Goal: Task Accomplishment & Management: Manage account settings

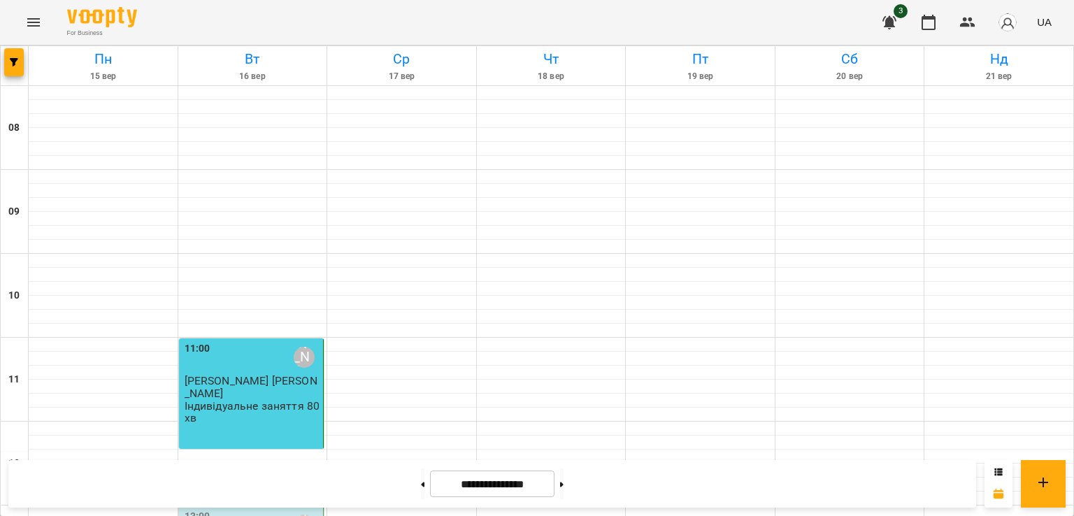
scroll to position [290, 0]
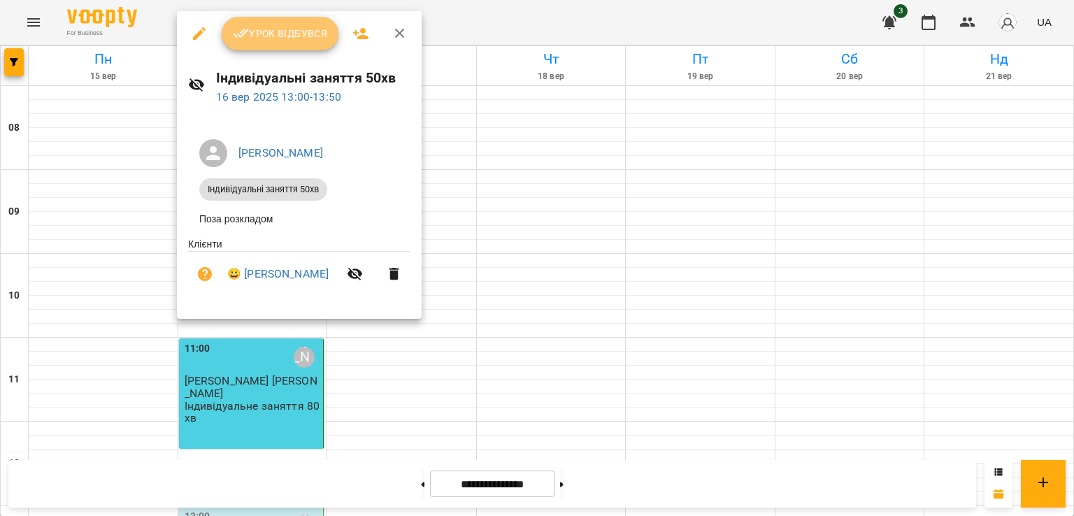
click at [281, 28] on span "Урок відбувся" at bounding box center [280, 33] width 95 height 17
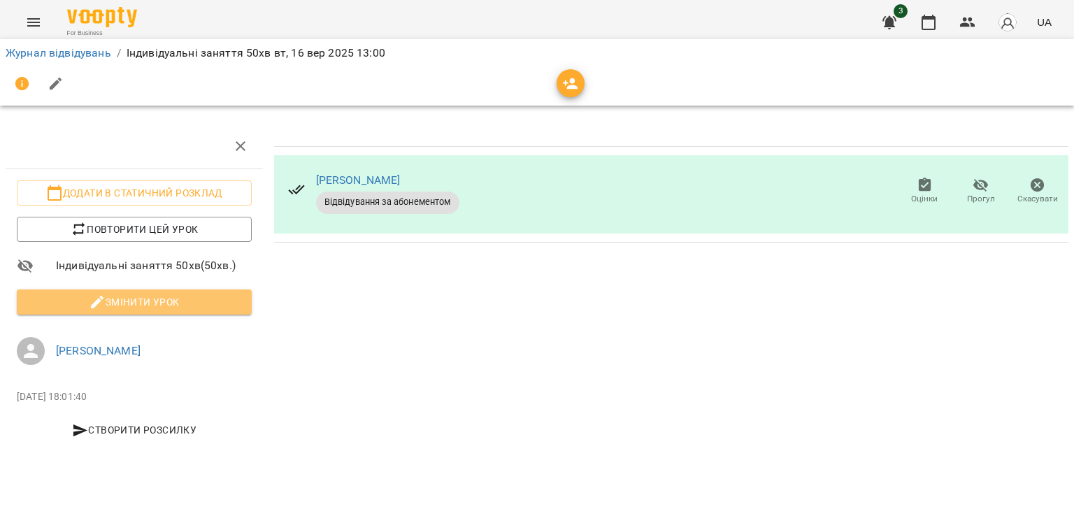
click at [171, 295] on span "Змінити урок" at bounding box center [134, 302] width 213 height 17
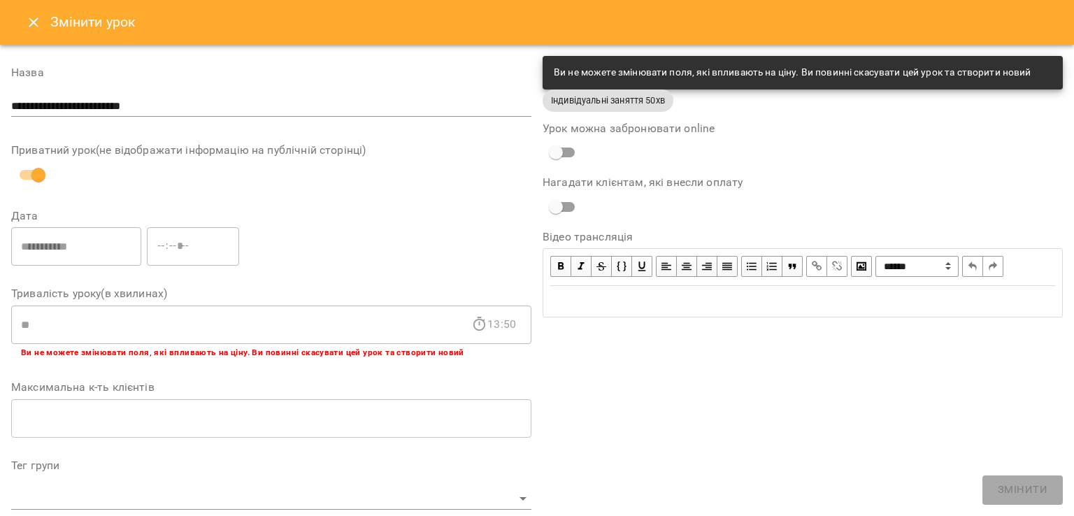
scroll to position [414, 0]
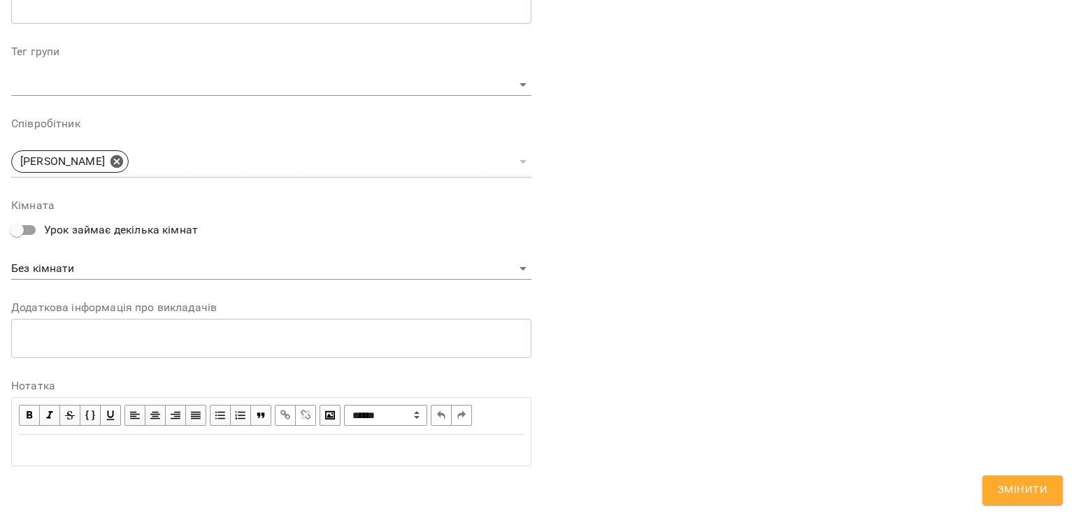
click at [80, 448] on div "Edit text" at bounding box center [271, 450] width 505 height 17
click at [1013, 491] on span "Змінити" at bounding box center [1023, 490] width 50 height 18
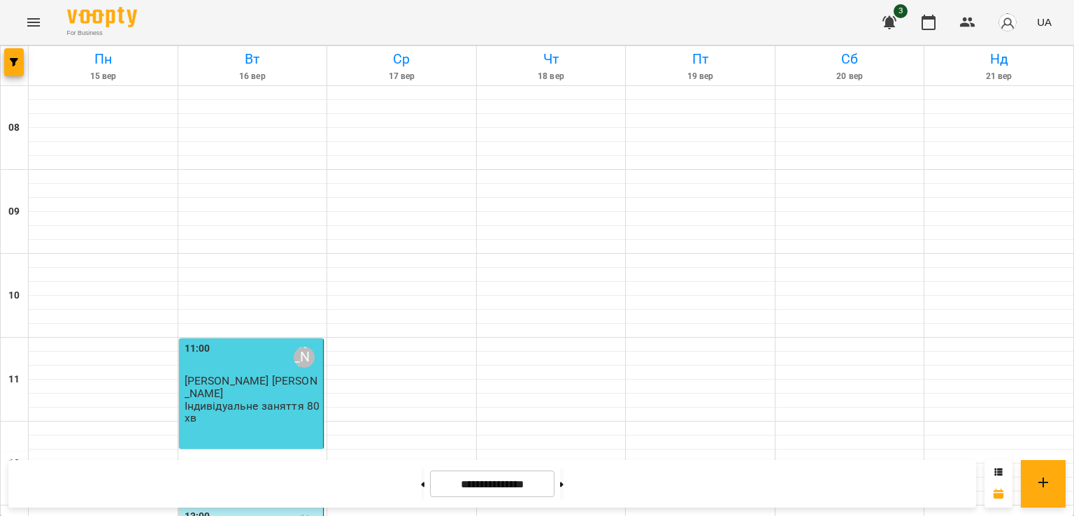
scroll to position [775, 0]
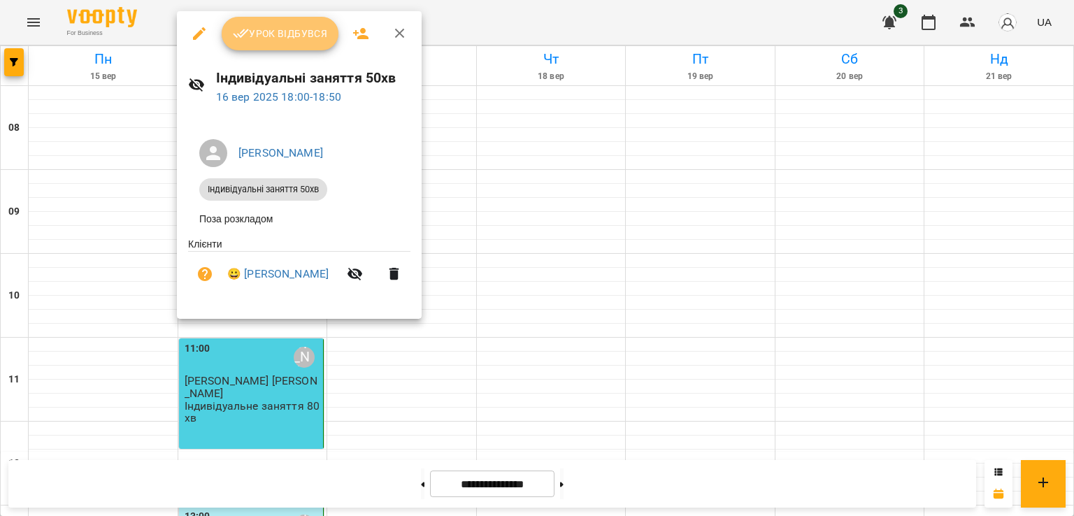
click at [278, 38] on span "Урок відбувся" at bounding box center [280, 33] width 95 height 17
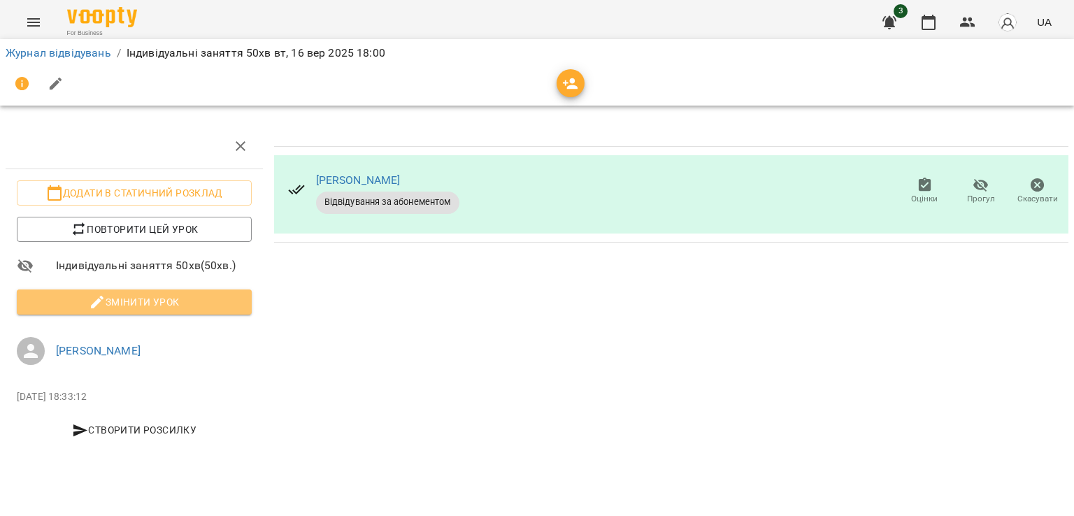
click at [143, 306] on span "Змінити урок" at bounding box center [134, 302] width 213 height 17
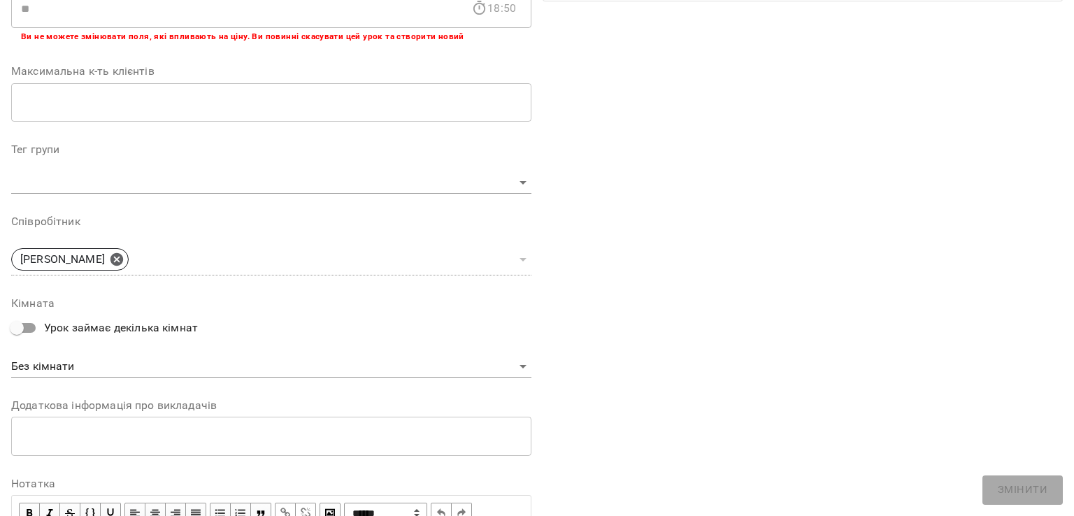
scroll to position [414, 0]
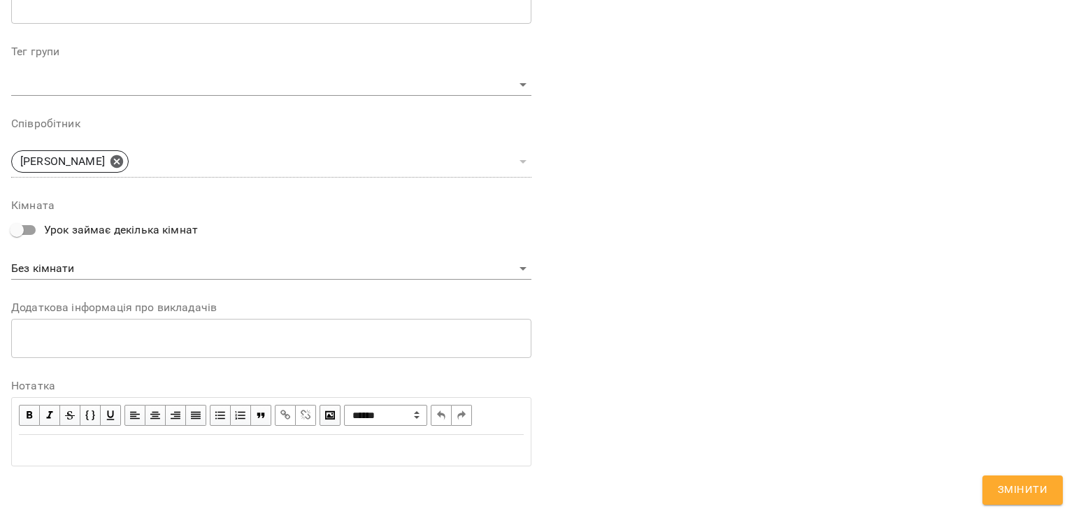
click at [67, 447] on div "Edit text" at bounding box center [271, 450] width 505 height 17
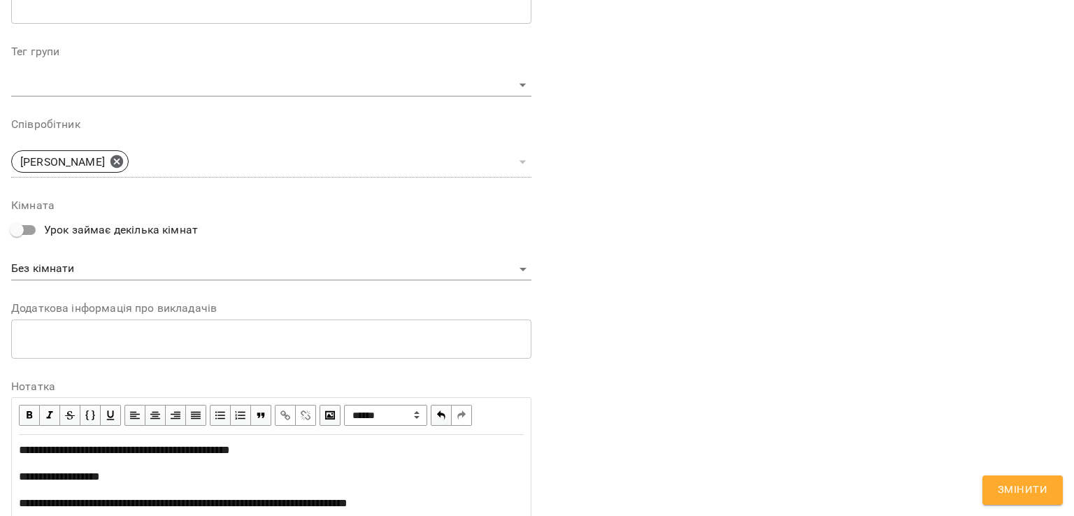
scroll to position [525, 0]
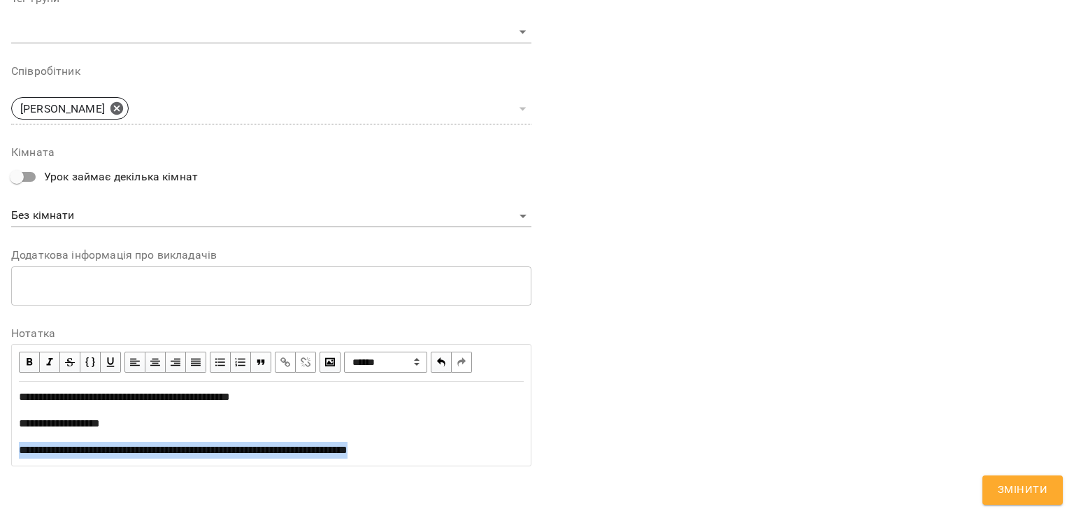
drag, startPoint x: 17, startPoint y: 452, endPoint x: 443, endPoint y: 460, distance: 426.1
click at [443, 460] on div "**********" at bounding box center [272, 424] width 518 height 83
copy span "**********"
click at [285, 365] on span "button" at bounding box center [285, 362] width 15 height 15
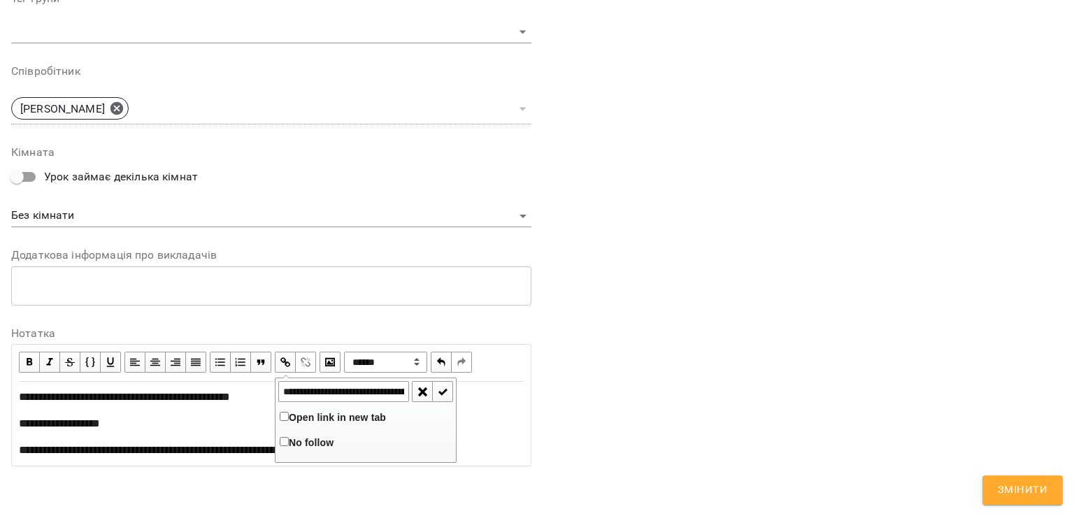
scroll to position [0, 213]
type input "**********"
click at [446, 394] on span "button" at bounding box center [443, 391] width 15 height 15
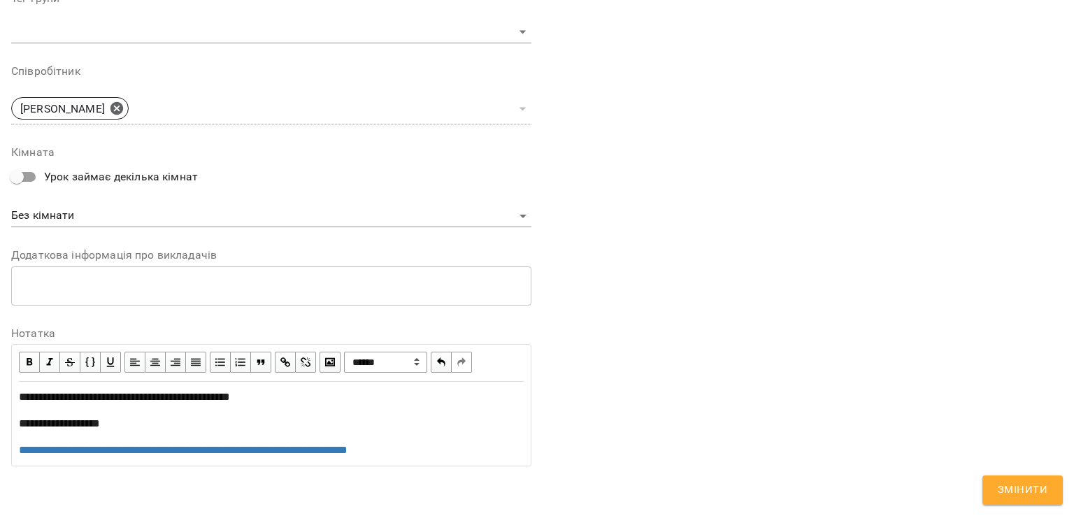
click at [616, 398] on div "**********" at bounding box center [803, 34] width 532 height 900
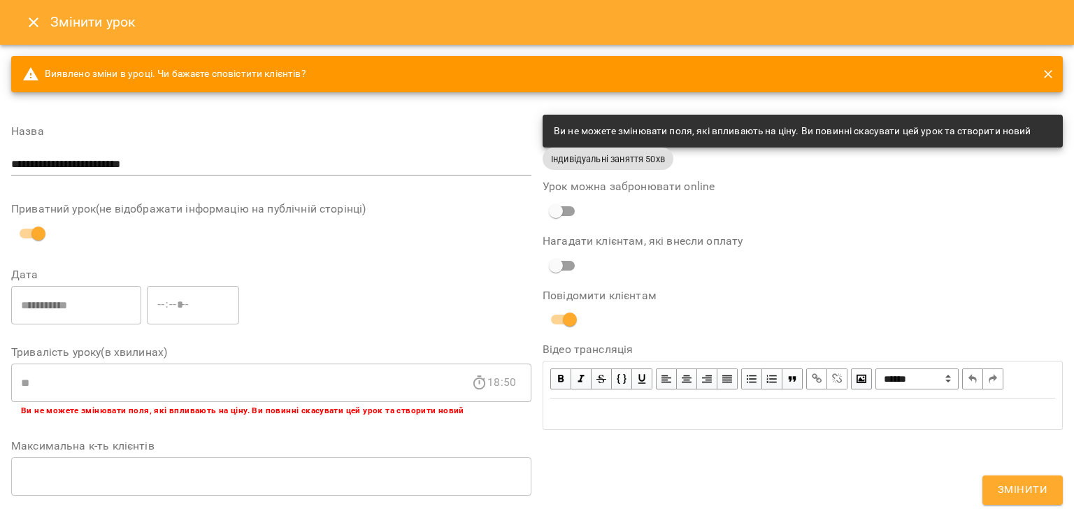
scroll to position [525, 0]
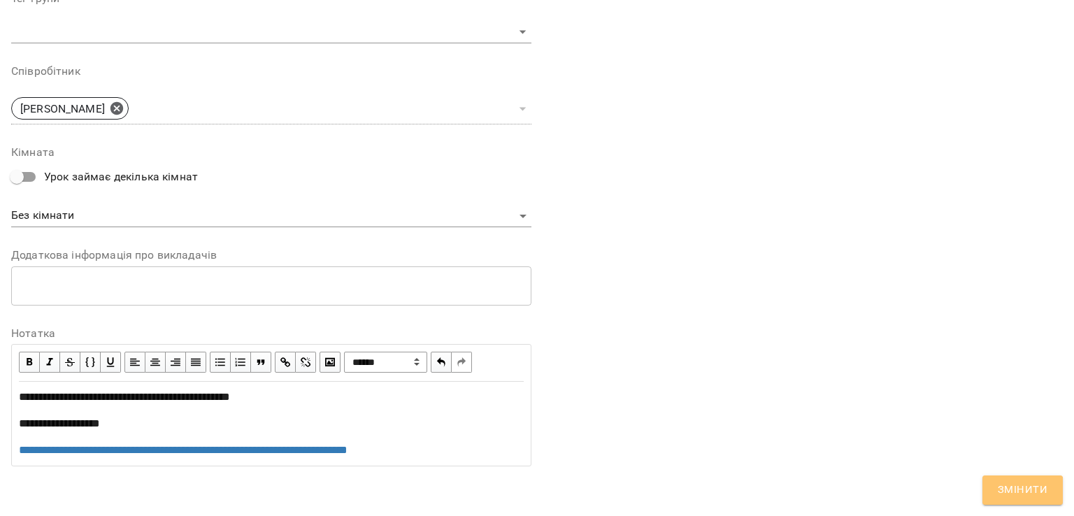
click at [1015, 490] on span "Змінити" at bounding box center [1023, 490] width 50 height 18
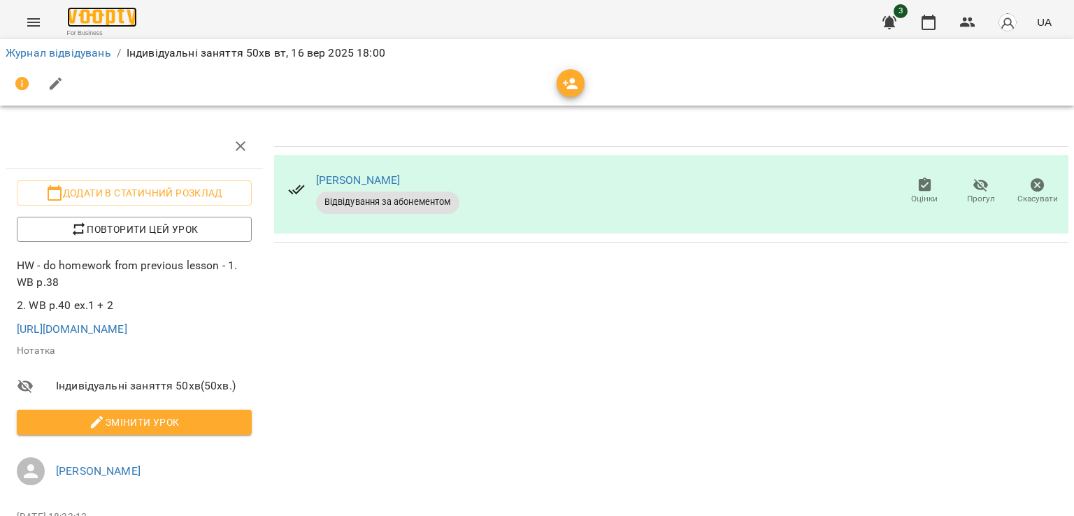
click at [121, 12] on img at bounding box center [102, 17] width 70 height 20
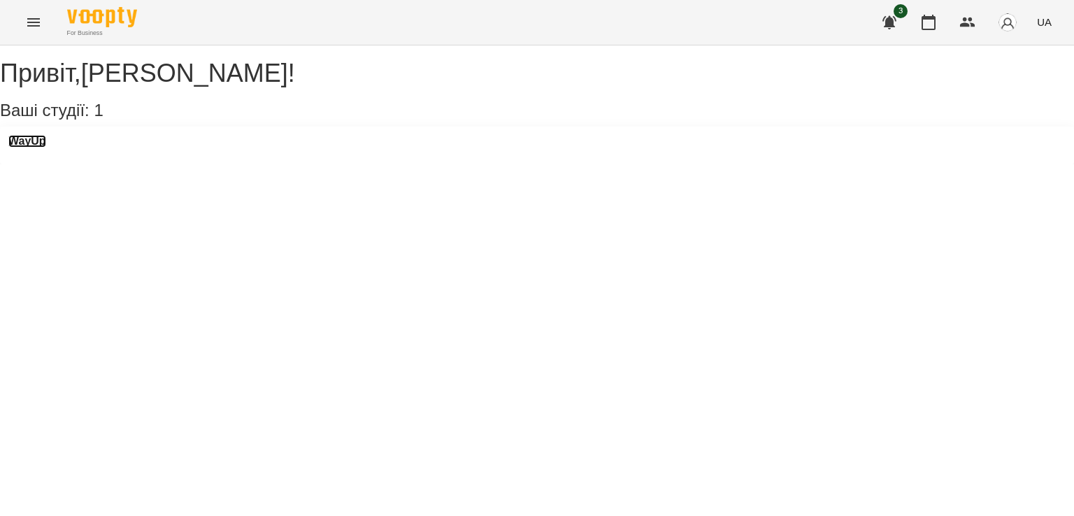
click at [45, 148] on h3 "WayUp" at bounding box center [27, 141] width 38 height 13
